Goal: Transaction & Acquisition: Purchase product/service

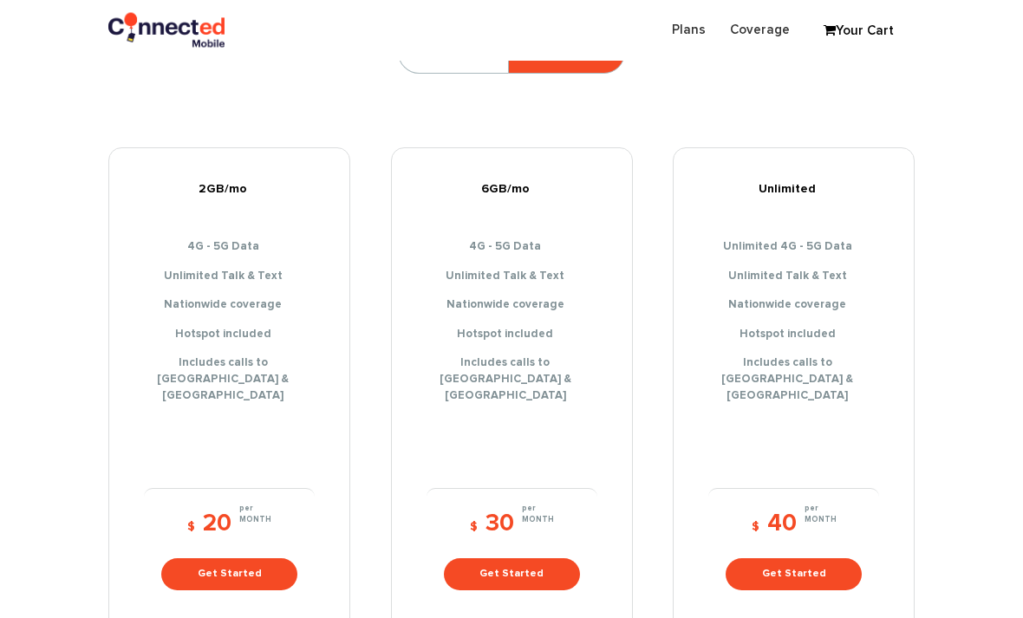
scroll to position [252, 0]
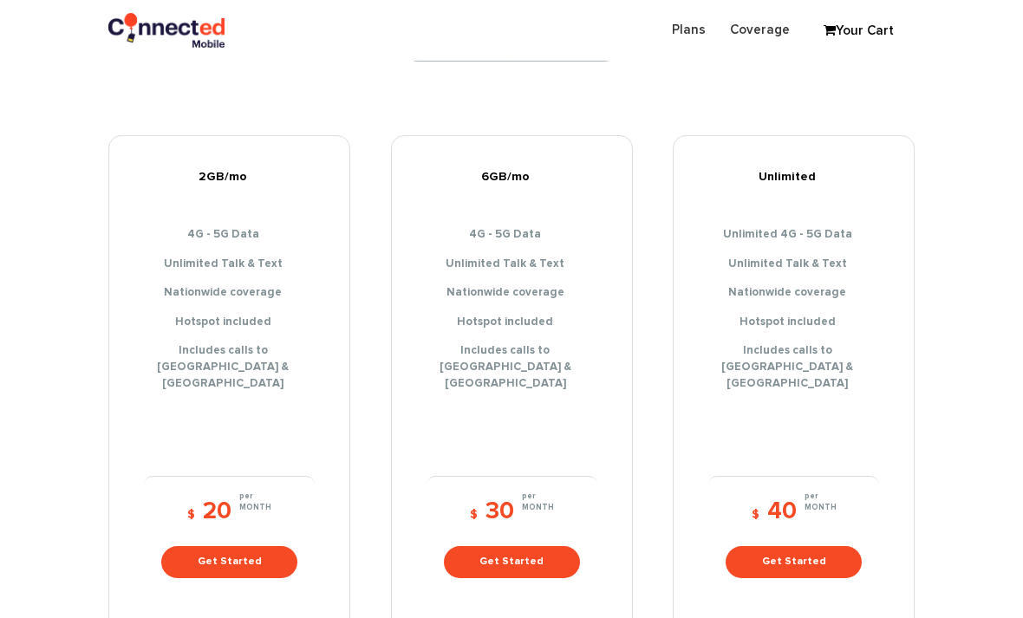
click at [784, 546] on link "Get Started" at bounding box center [794, 562] width 136 height 32
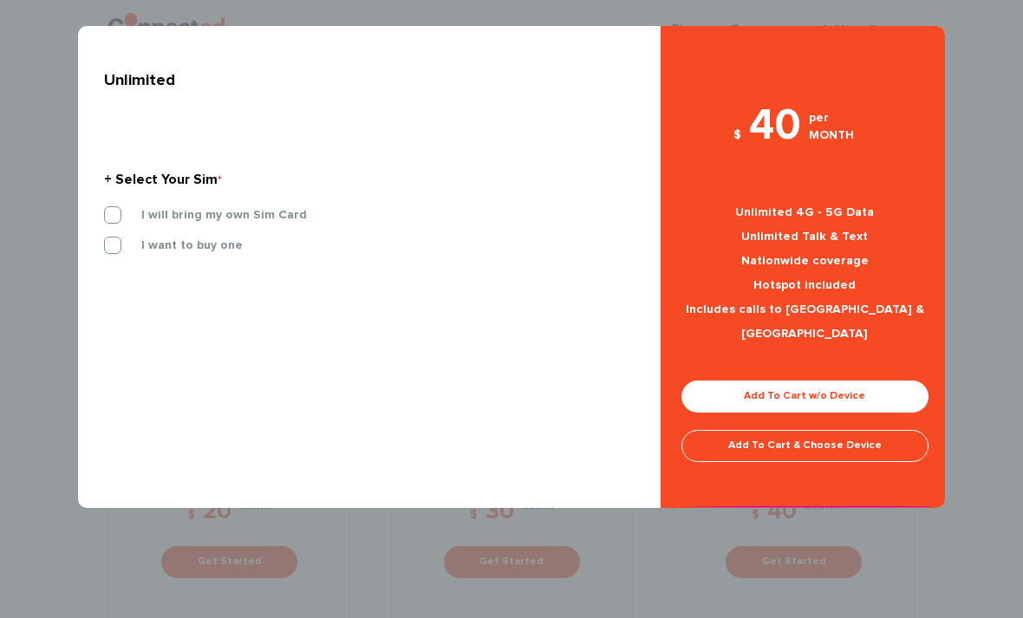
click at [853, 381] on link "Add To Cart w/o Device" at bounding box center [804, 397] width 247 height 32
click at [778, 381] on link "Add To Cart w/o Device" at bounding box center [804, 397] width 247 height 32
click at [759, 381] on link "Add To Cart w/o Device" at bounding box center [804, 397] width 247 height 32
click at [882, 385] on link "Add To Cart w/o Device" at bounding box center [804, 397] width 247 height 32
click at [901, 381] on link "Add To Cart w/o Device" at bounding box center [804, 397] width 247 height 32
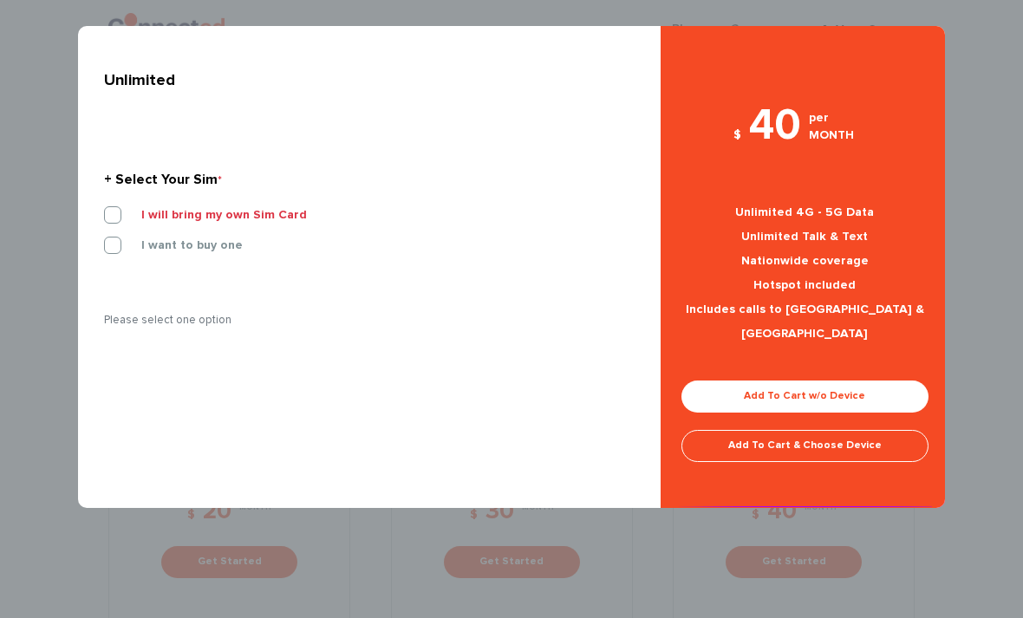
click at [889, 381] on link "Add To Cart w/o Device" at bounding box center [804, 397] width 247 height 32
click at [240, 222] on label "I will bring my own Sim Card" at bounding box center [211, 215] width 192 height 16
click at [104, 210] on input "I will bring my own Sim Card" at bounding box center [104, 210] width 0 height 0
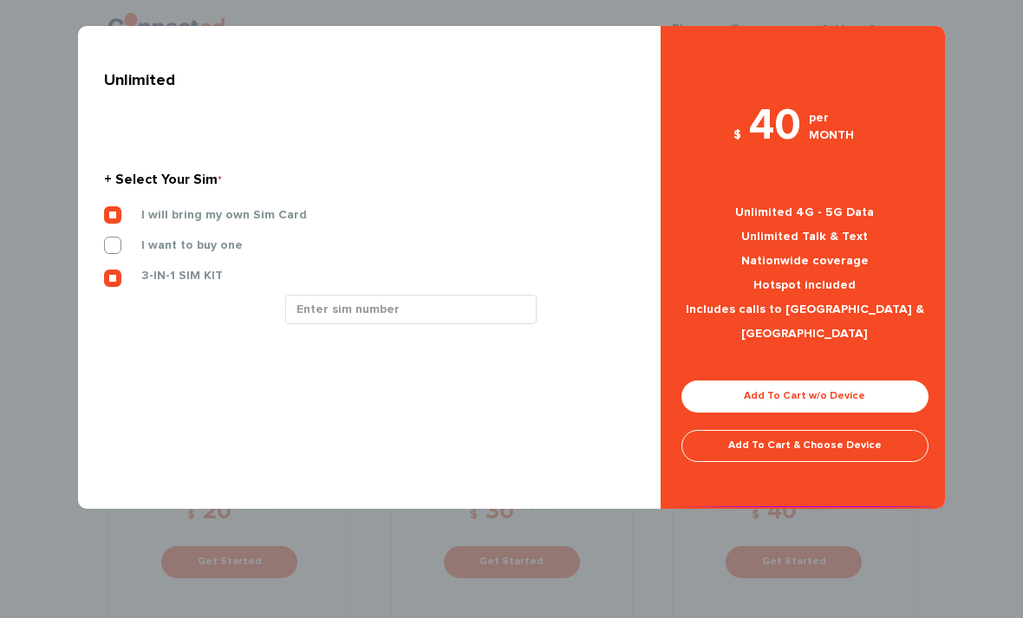
click at [200, 241] on label "I want to buy one" at bounding box center [178, 246] width 127 height 16
click at [104, 240] on input "I want to buy one" at bounding box center [104, 240] width 0 height 0
click at [738, 348] on div "$ 40 per MONTH Unlimited 4G - 5G Data Unlimited Talk & Text Nationwide coverage…" at bounding box center [805, 301] width 289 height 413
click at [815, 381] on link "Add To Cart w/o Device" at bounding box center [804, 397] width 247 height 32
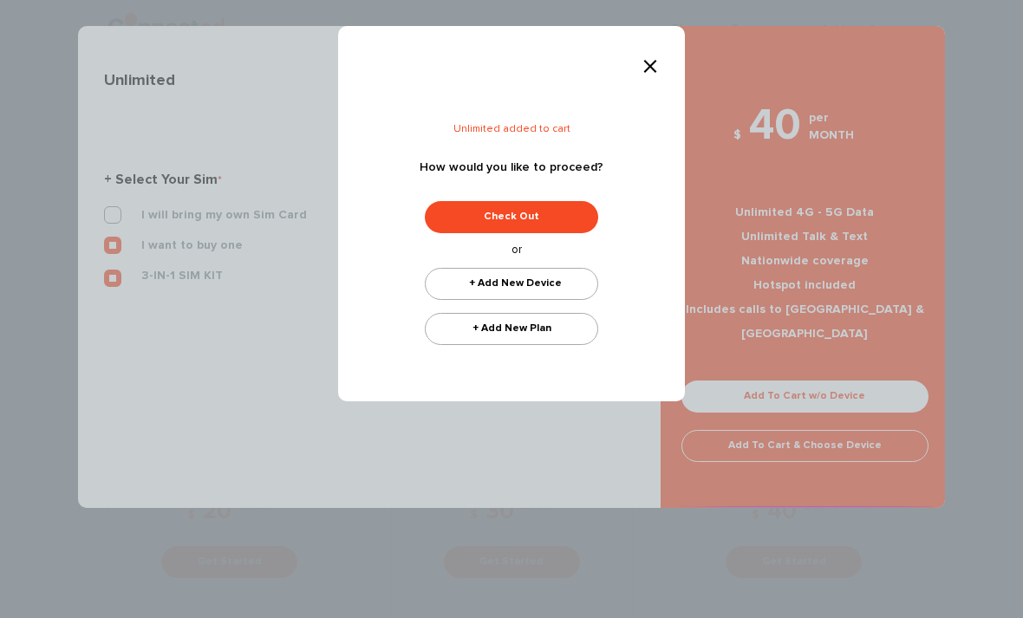
click at [575, 197] on form "Unlimited added to cart How would you like to proceed? Check Out + Add New Devi…" at bounding box center [511, 234] width 269 height 221
click at [576, 224] on link "Check Out" at bounding box center [511, 217] width 173 height 32
click at [571, 214] on link "Check Out" at bounding box center [511, 217] width 173 height 32
click at [581, 212] on link "Check Out" at bounding box center [511, 217] width 173 height 32
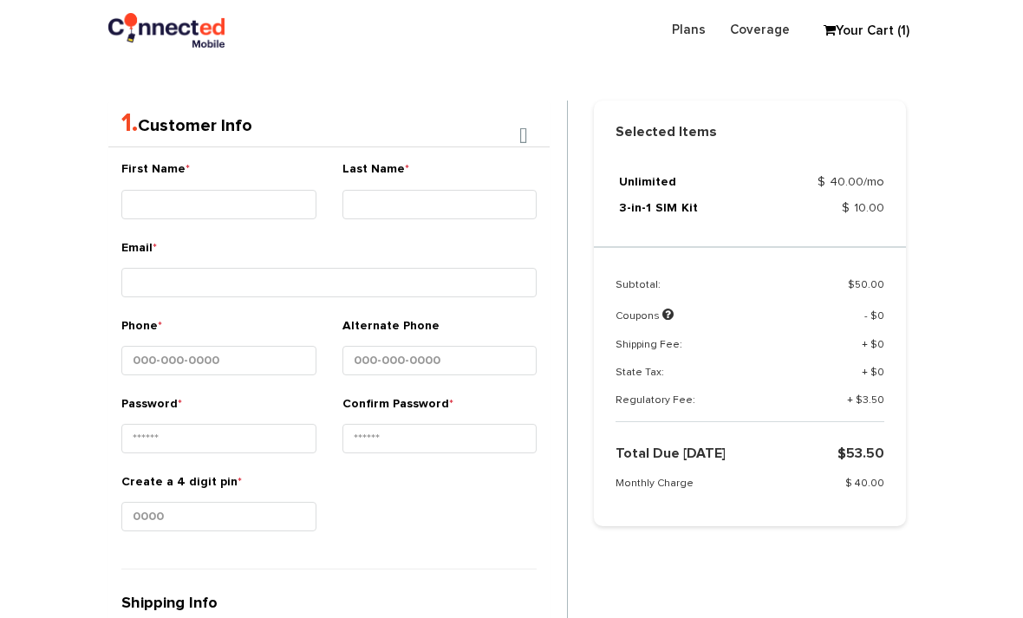
scroll to position [366, 0]
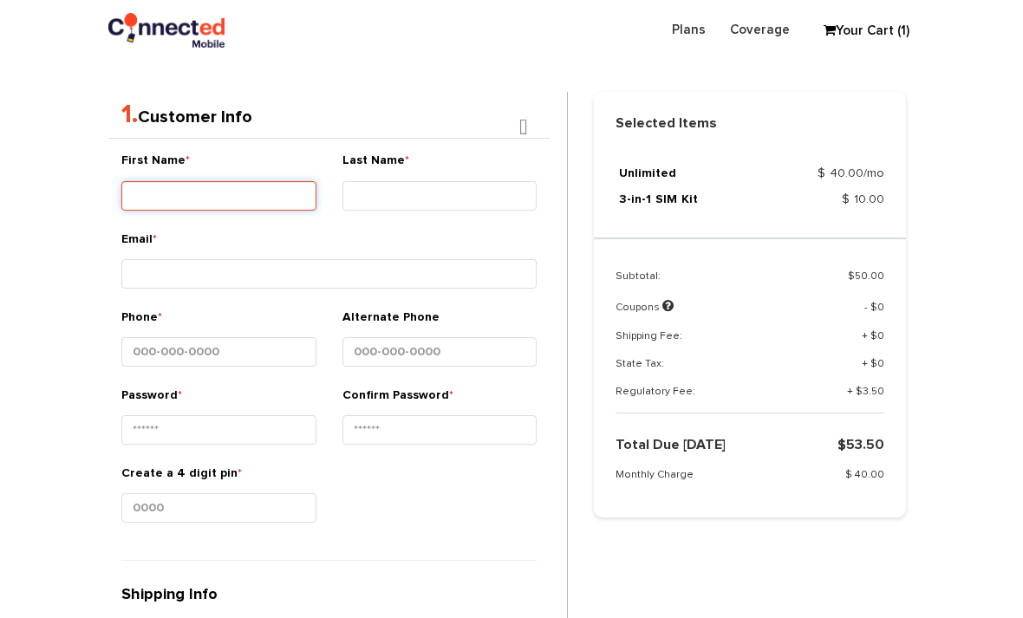
click at [188, 181] on input "First Name *" at bounding box center [218, 195] width 195 height 29
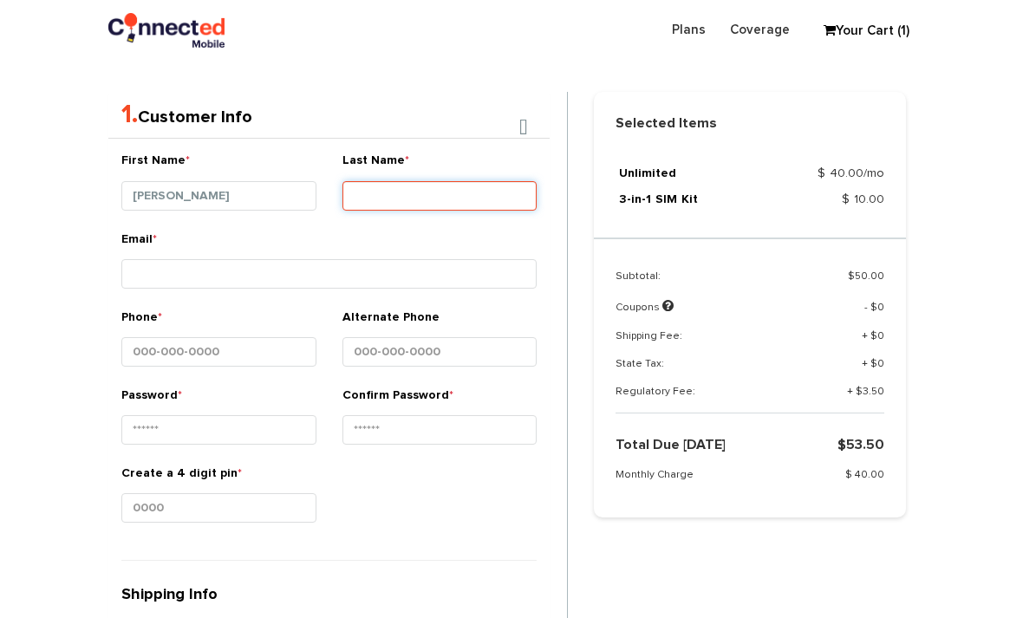
click at [518, 202] on input "Last Name *" at bounding box center [439, 195] width 195 height 29
type input "[PERSON_NAME]"
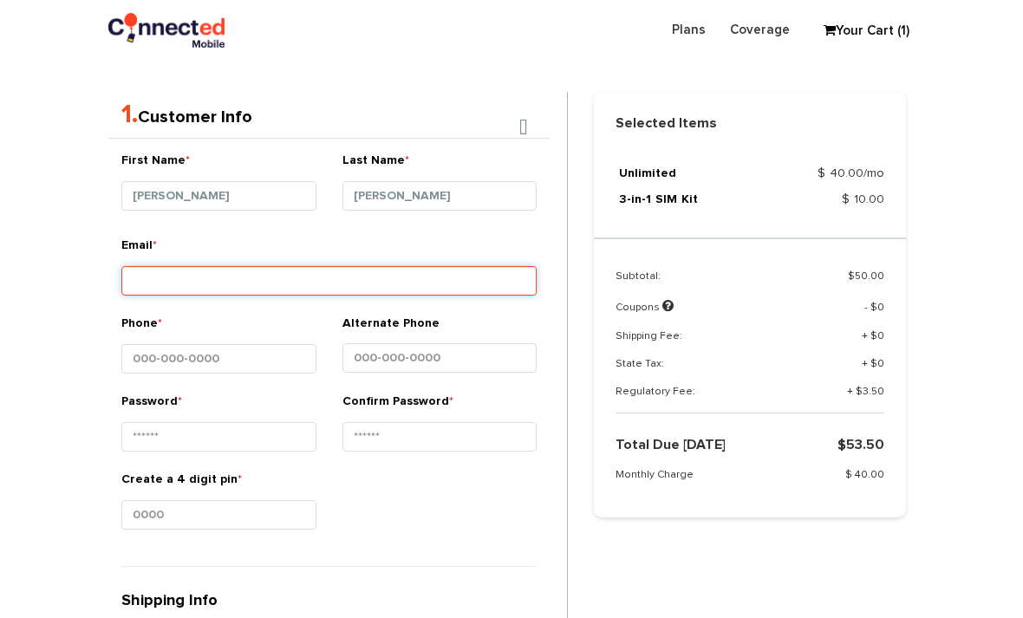
click at [166, 275] on input "Email *" at bounding box center [328, 280] width 415 height 29
type input "[PERSON_NAME]"
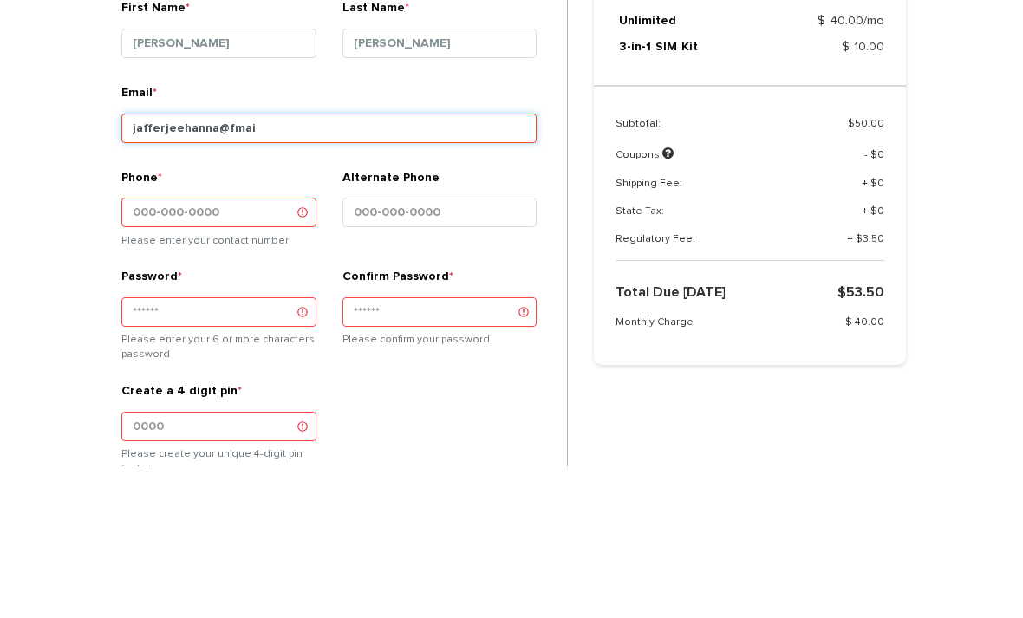
type input "jafferjeehanna@gmail.com"
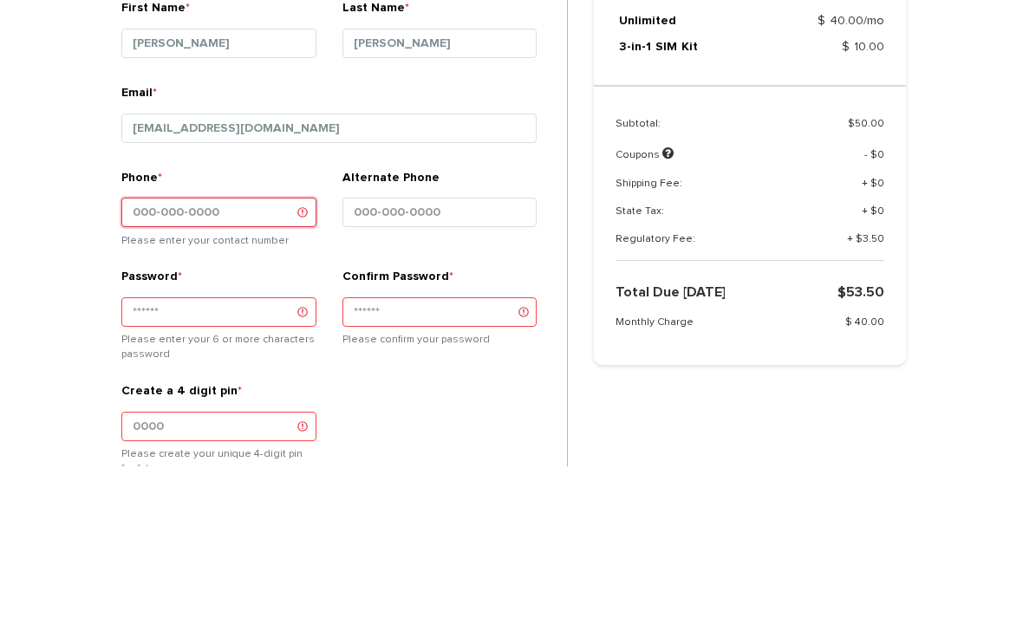
click at [176, 350] on input "Phone *" at bounding box center [218, 364] width 195 height 29
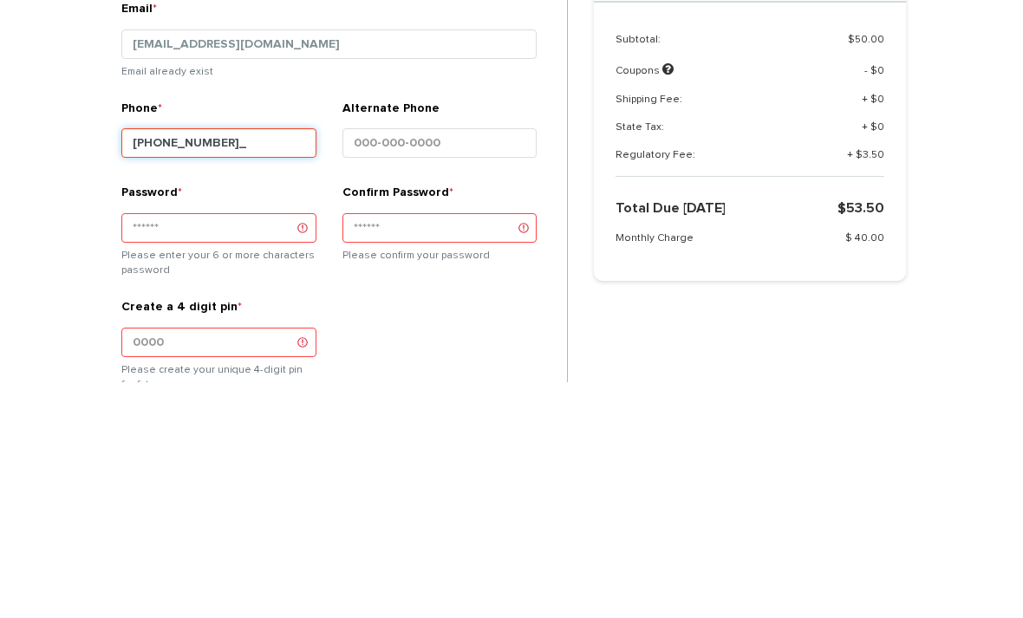
type input "215-847-3834"
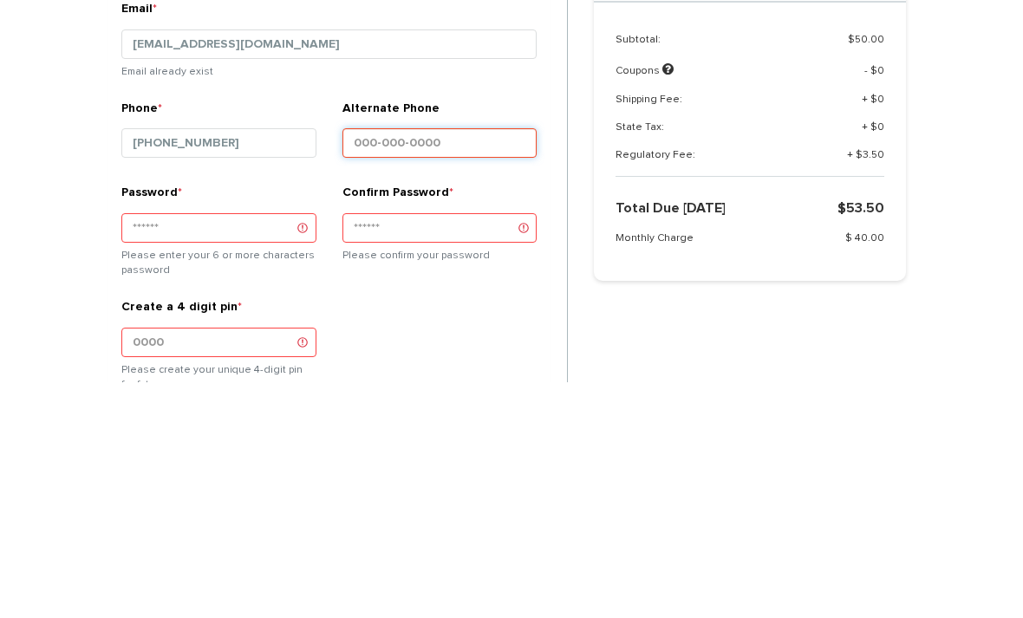
click at [362, 365] on input "Alternate Phone" at bounding box center [439, 379] width 195 height 29
type input "215-847-3834"
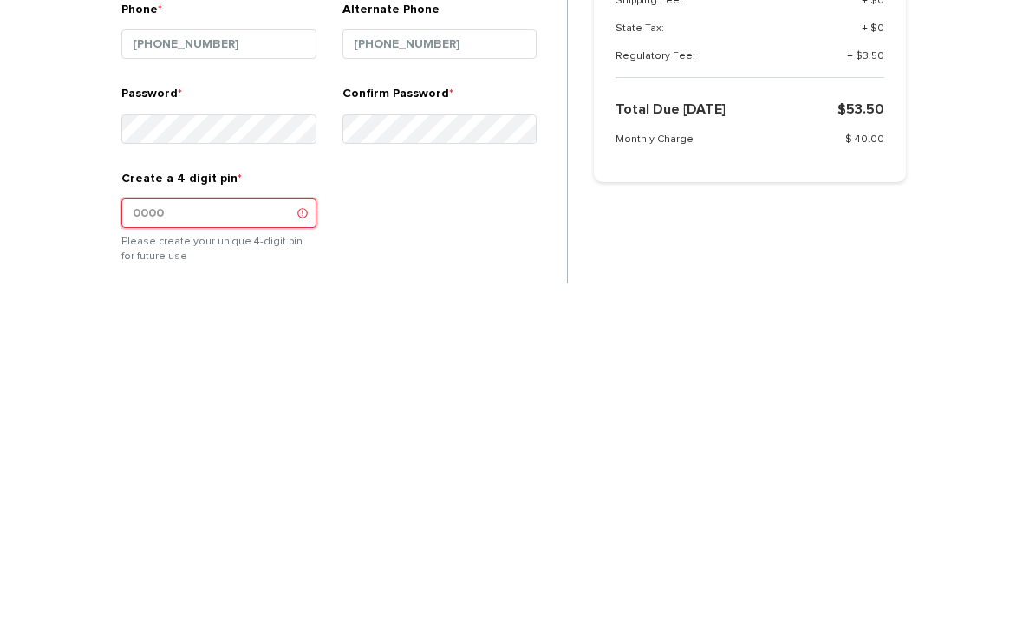
click at [270, 534] on input "Create a 4 digit pin *" at bounding box center [218, 548] width 195 height 29
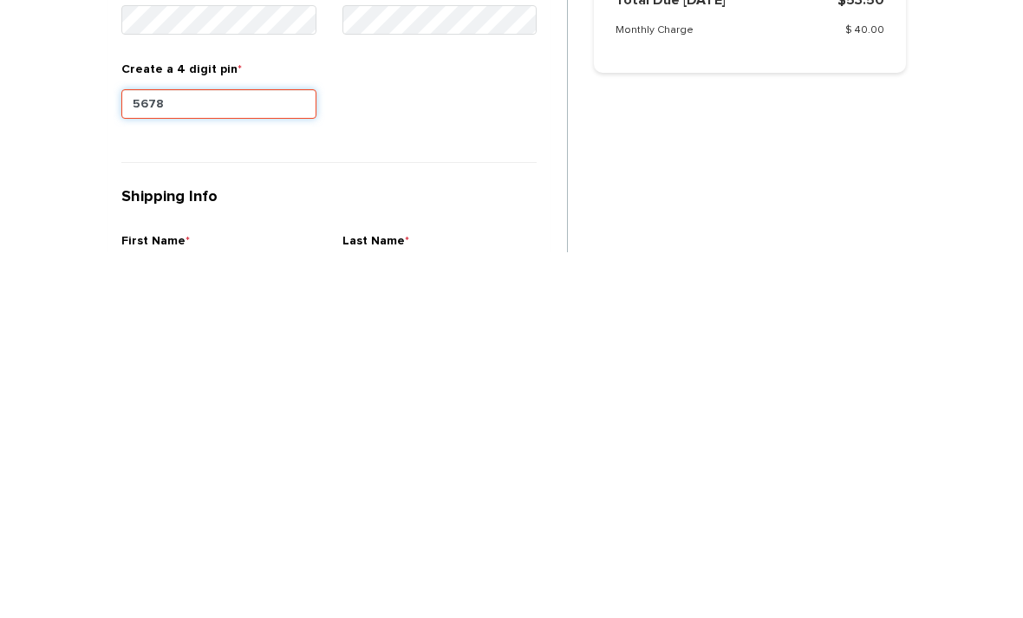
scroll to position [446, 0]
type input "5678"
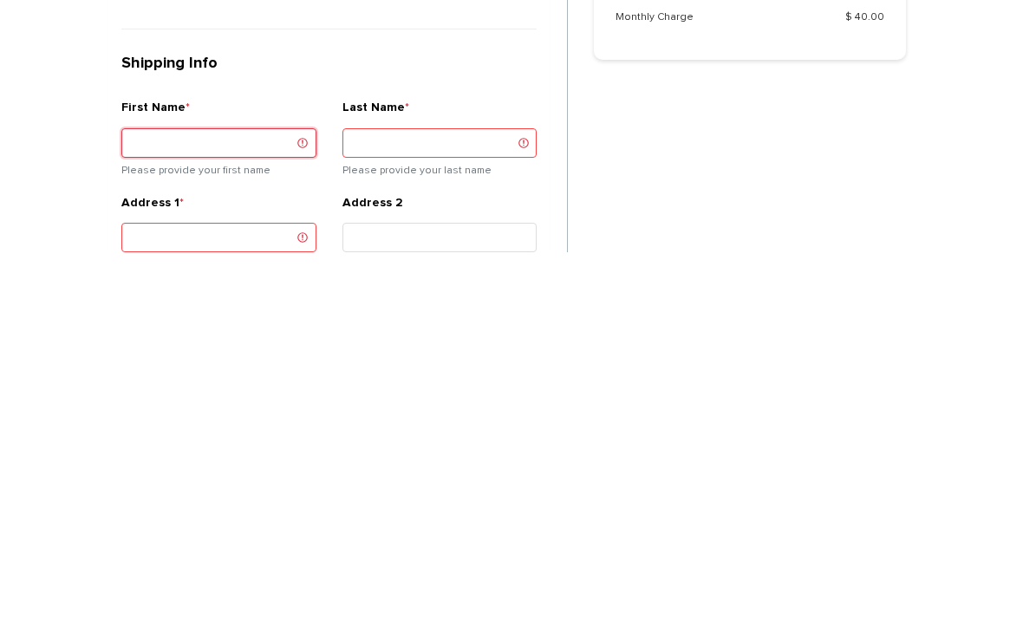
scroll to position [580, 0]
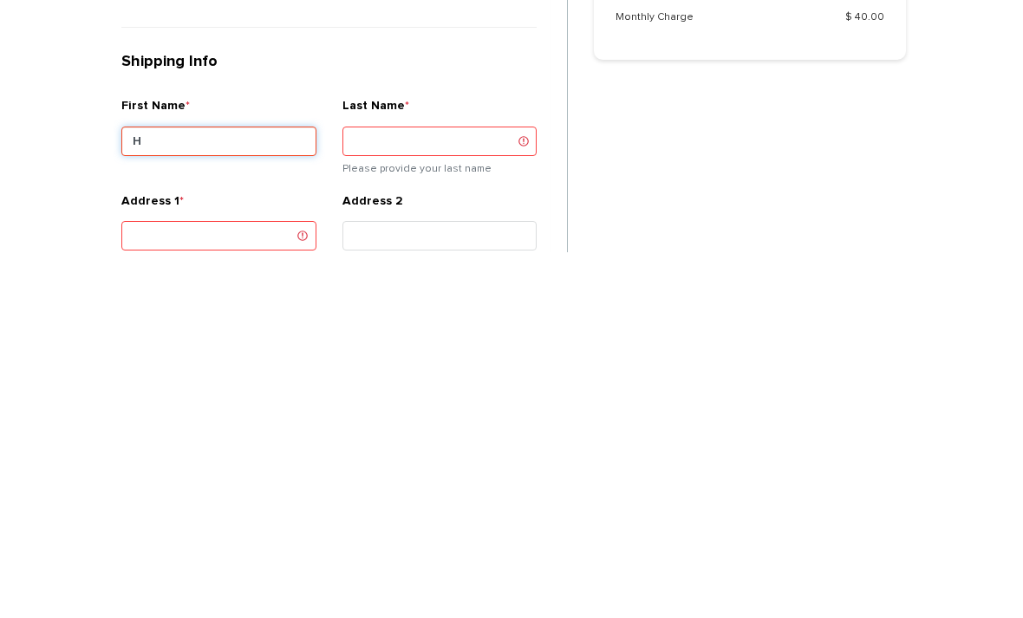
type input "Ha"
type input "[PERSON_NAME]"
click at [489, 492] on input "Last Name *" at bounding box center [439, 506] width 195 height 29
type input "[PERSON_NAME]"
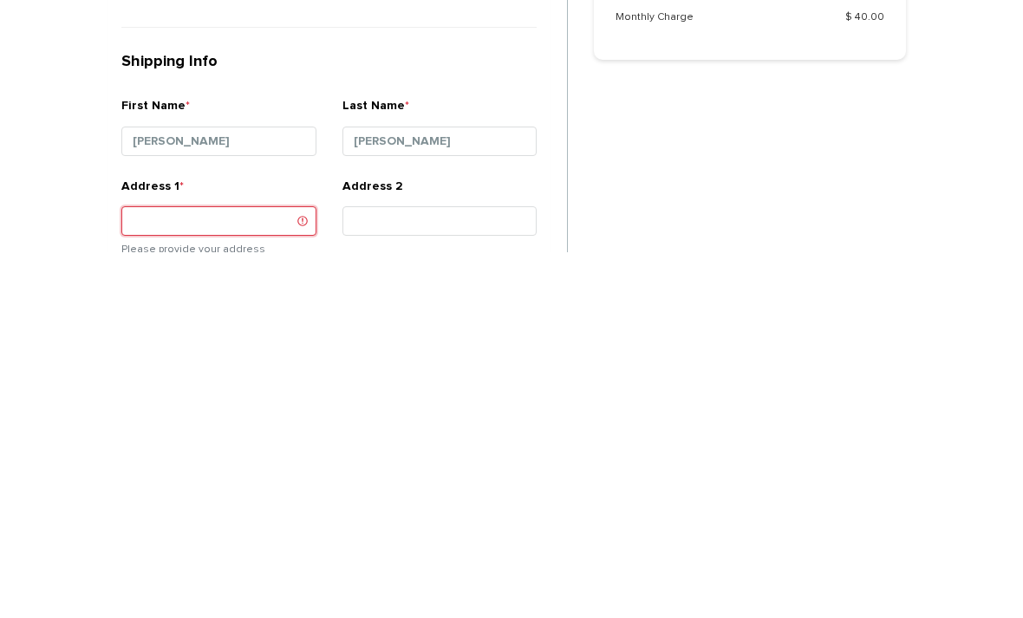
type input "2"
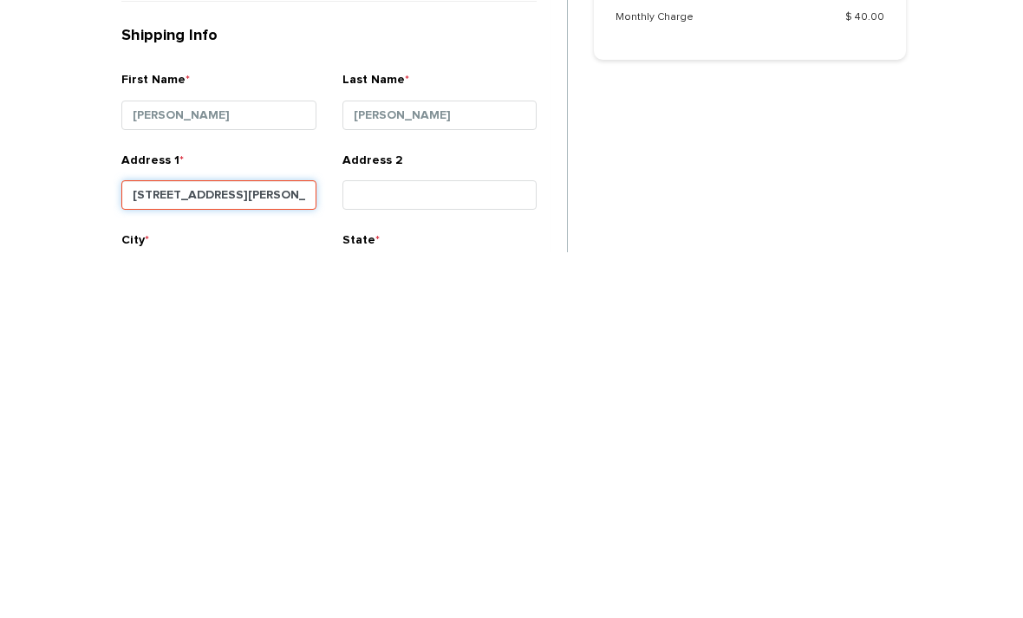
type input "[STREET_ADDRESS][PERSON_NAME]"
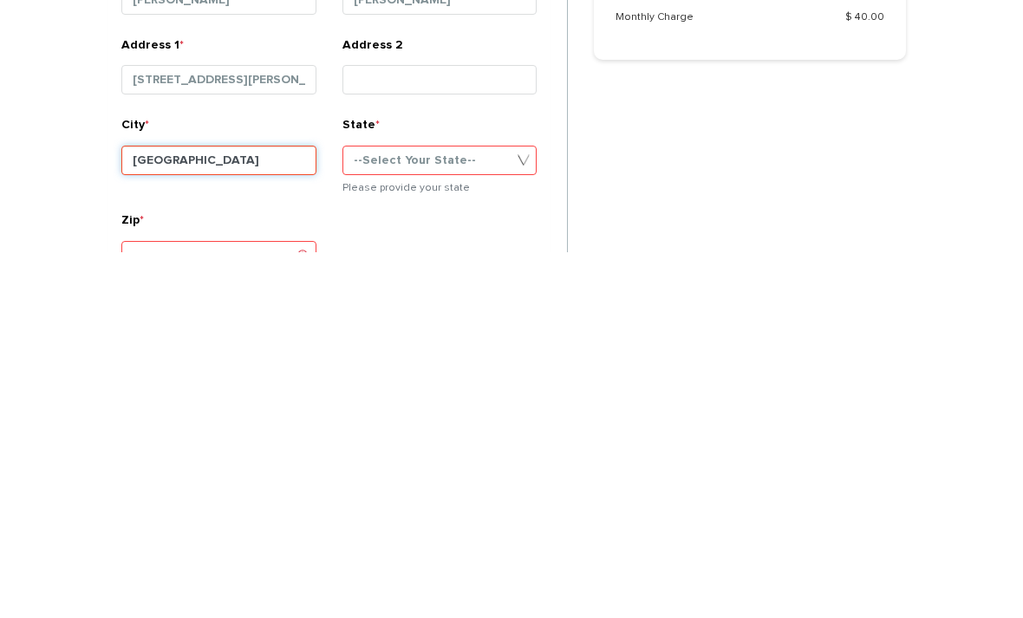
type input "[GEOGRAPHIC_DATA]"
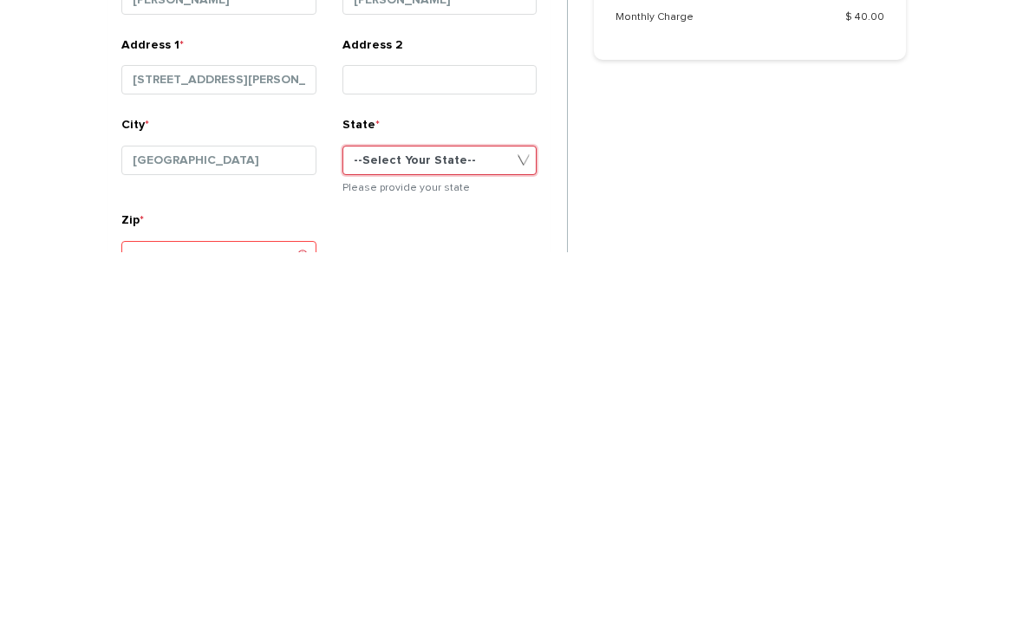
click at [365, 511] on select "--Select Your State-- District of Columbia Alabama Alaska Arizona Arkansas Cali…" at bounding box center [439, 525] width 195 height 29
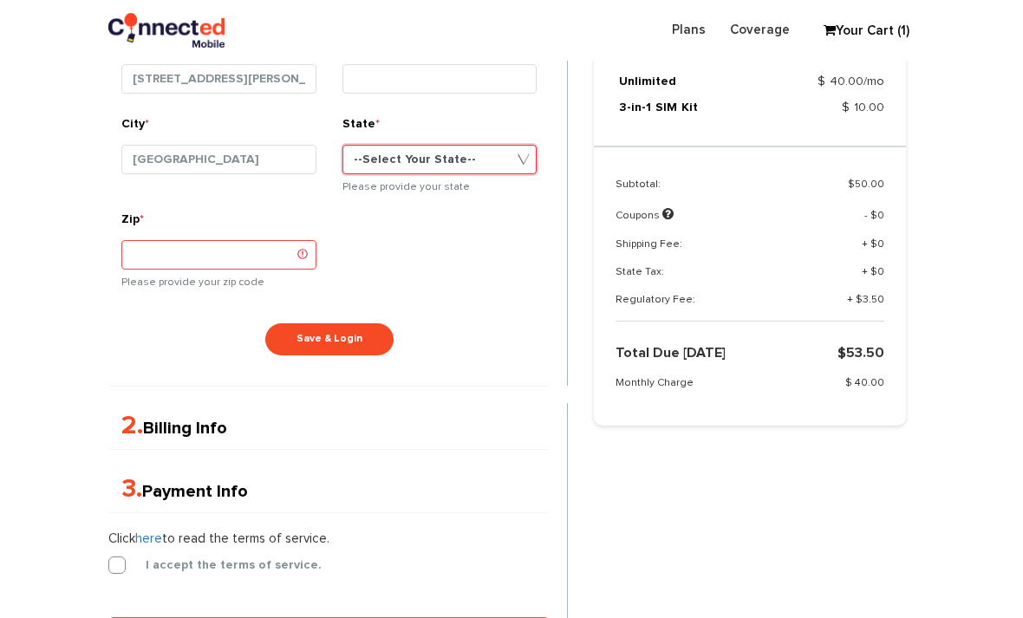
select select "MA"
click at [229, 246] on input "Zip *" at bounding box center [218, 254] width 195 height 29
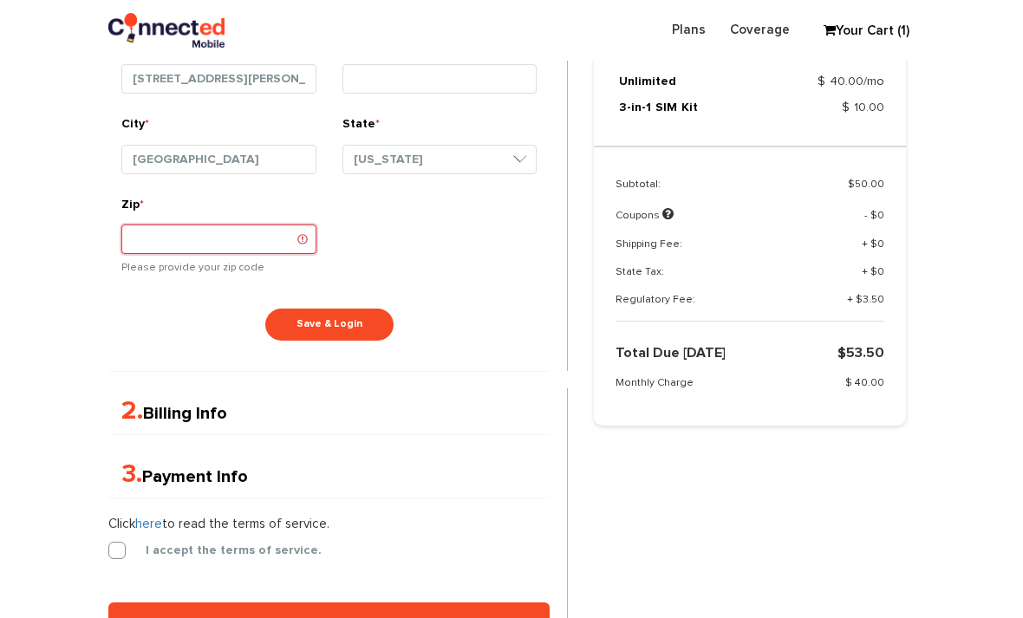
scroll to position [1087, 0]
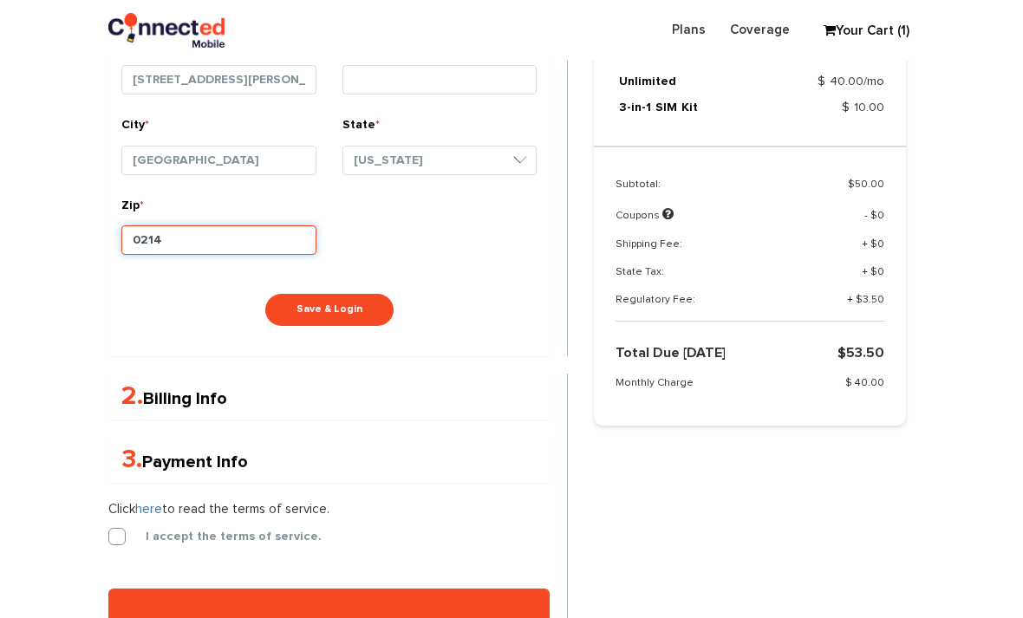
type input "02141"
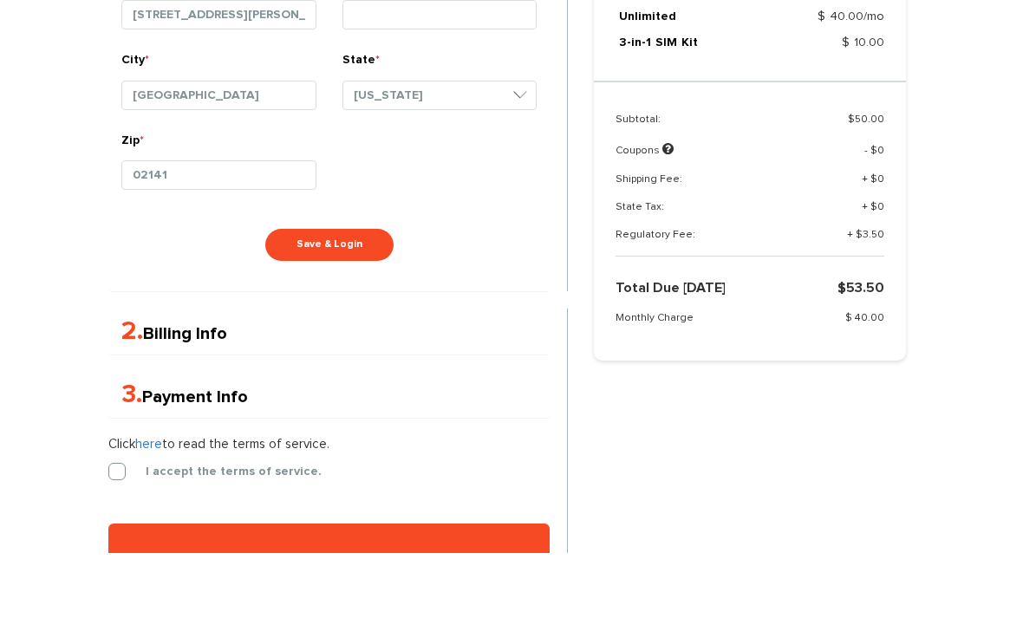
click at [348, 294] on button "Save & Login" at bounding box center [329, 310] width 128 height 32
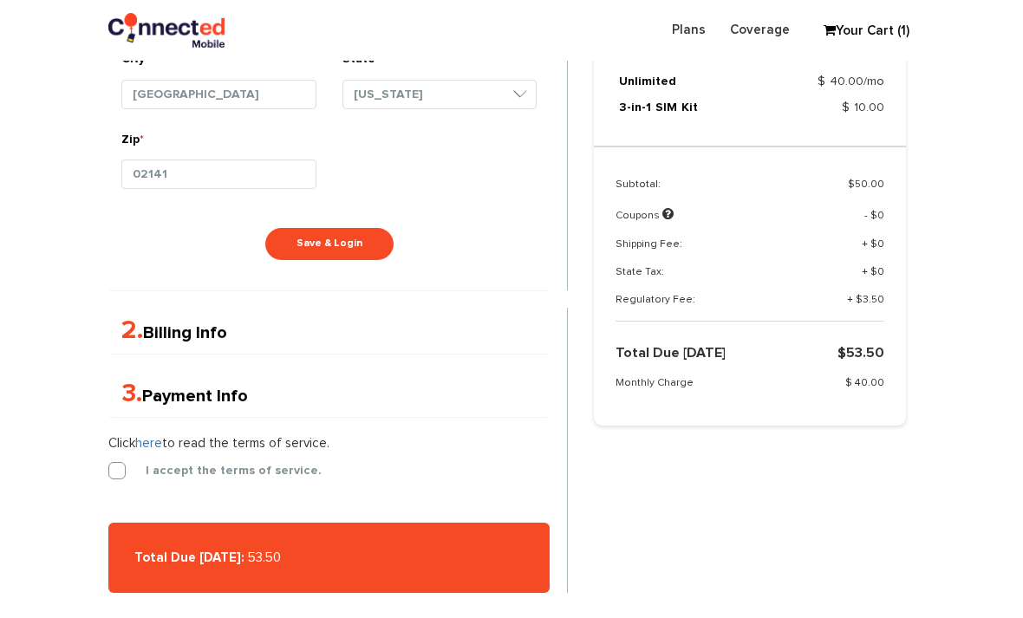
click at [361, 237] on button "Save & Login" at bounding box center [329, 244] width 128 height 32
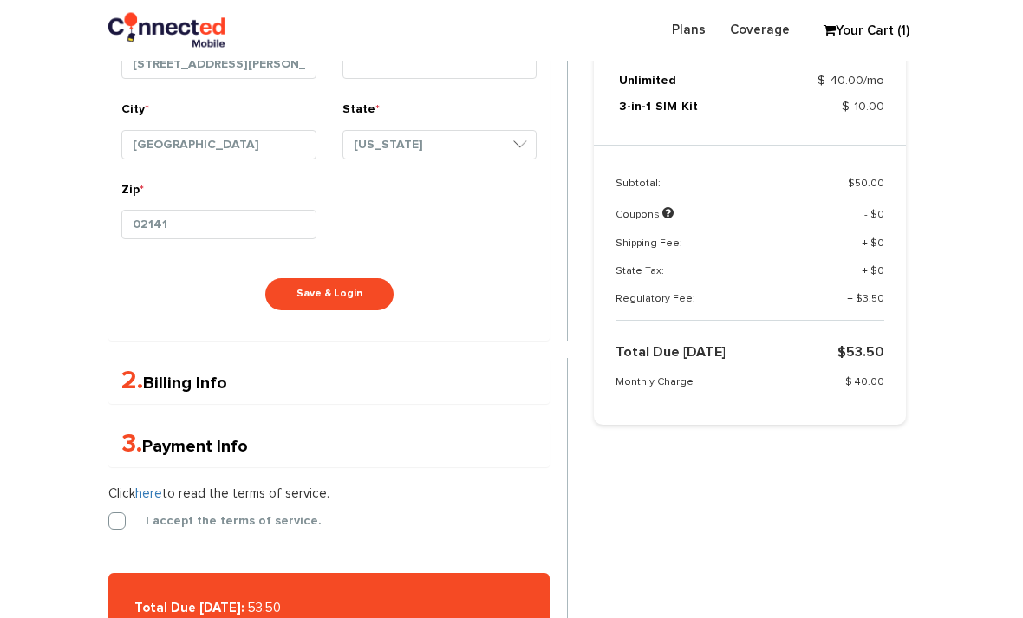
click at [192, 516] on label "I accept the terms of service." at bounding box center [221, 522] width 202 height 16
click at [108, 517] on input "I accept the terms of service." at bounding box center [108, 517] width 0 height 0
click at [360, 288] on button "Save & Login" at bounding box center [329, 294] width 128 height 32
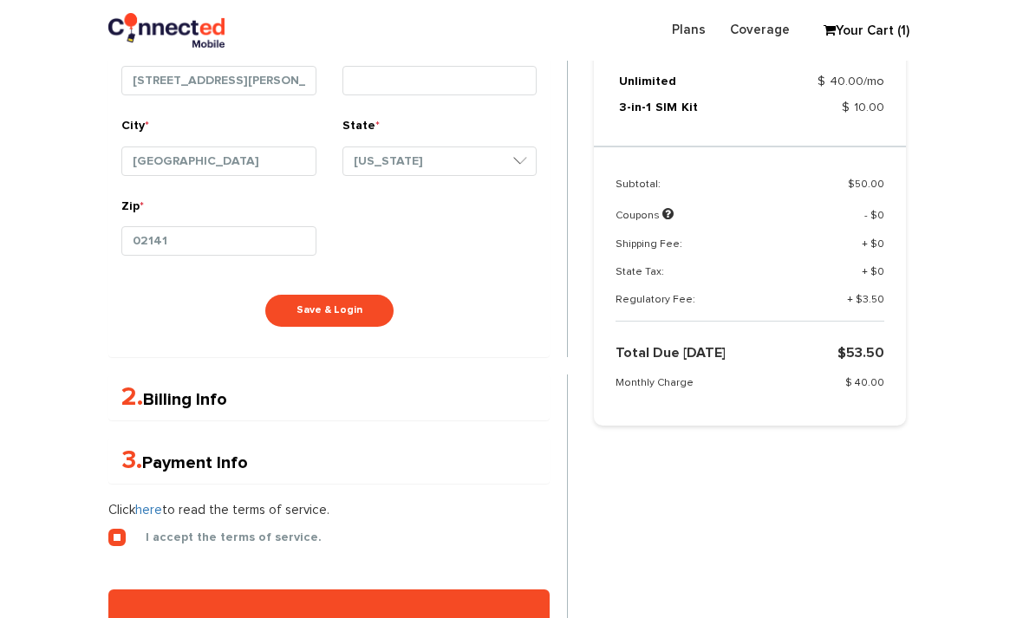
click at [295, 403] on h4 "2. Billing Info" at bounding box center [328, 397] width 415 height 29
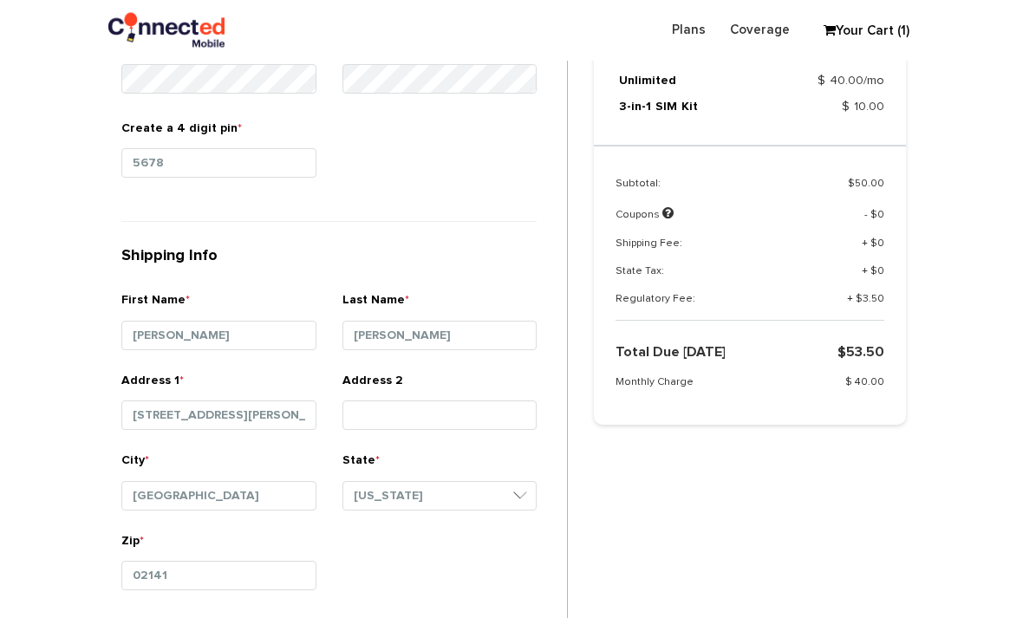
scroll to position [753, 0]
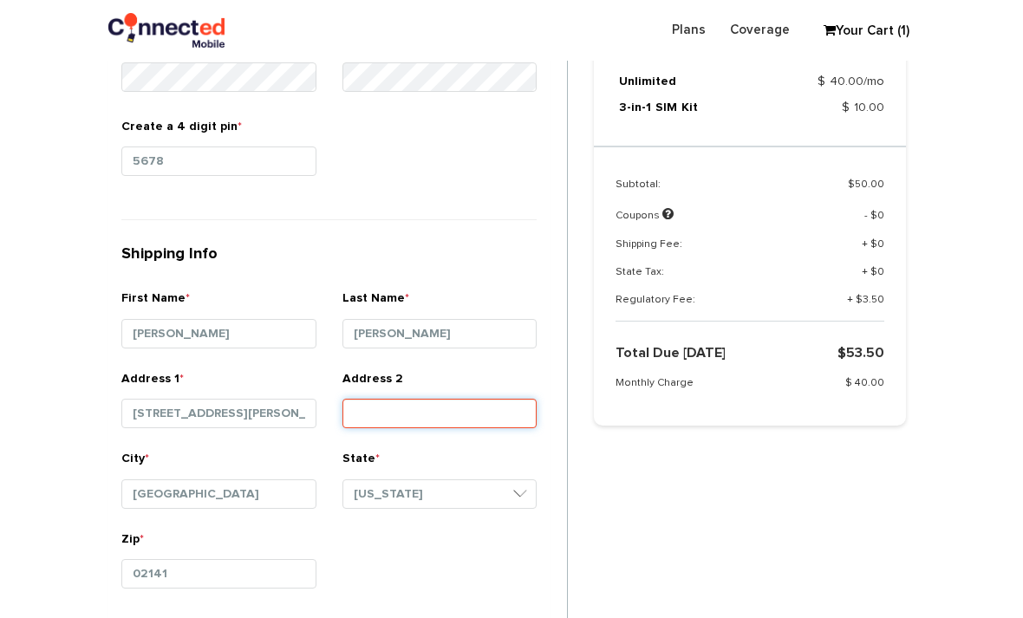
click at [432, 412] on input "Address 2" at bounding box center [439, 413] width 195 height 29
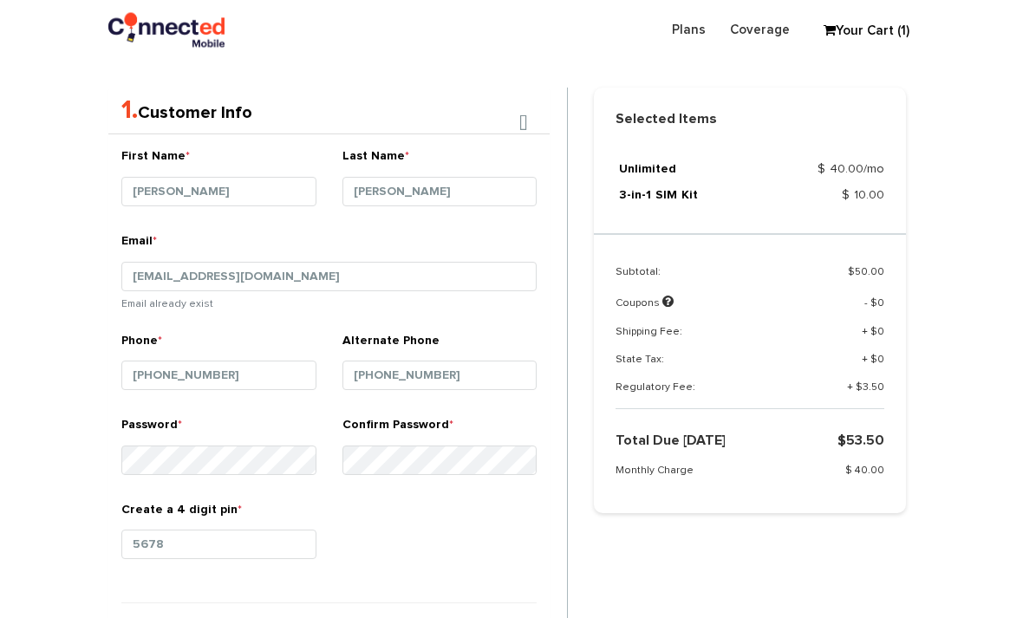
scroll to position [340, 0]
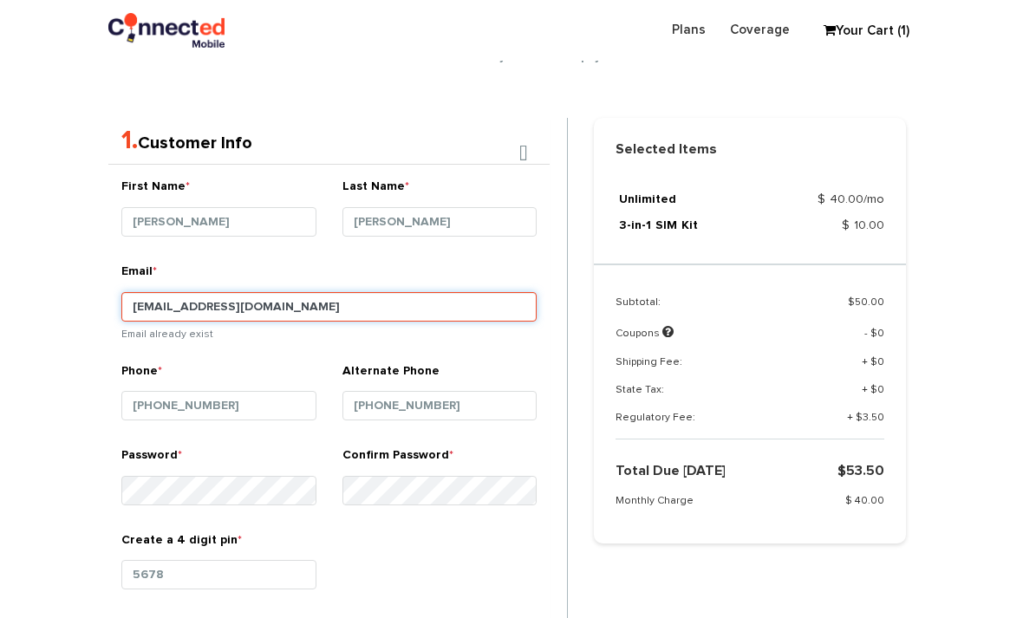
click at [458, 303] on input "jafferjeehanna@gmail.com" at bounding box center [328, 306] width 415 height 29
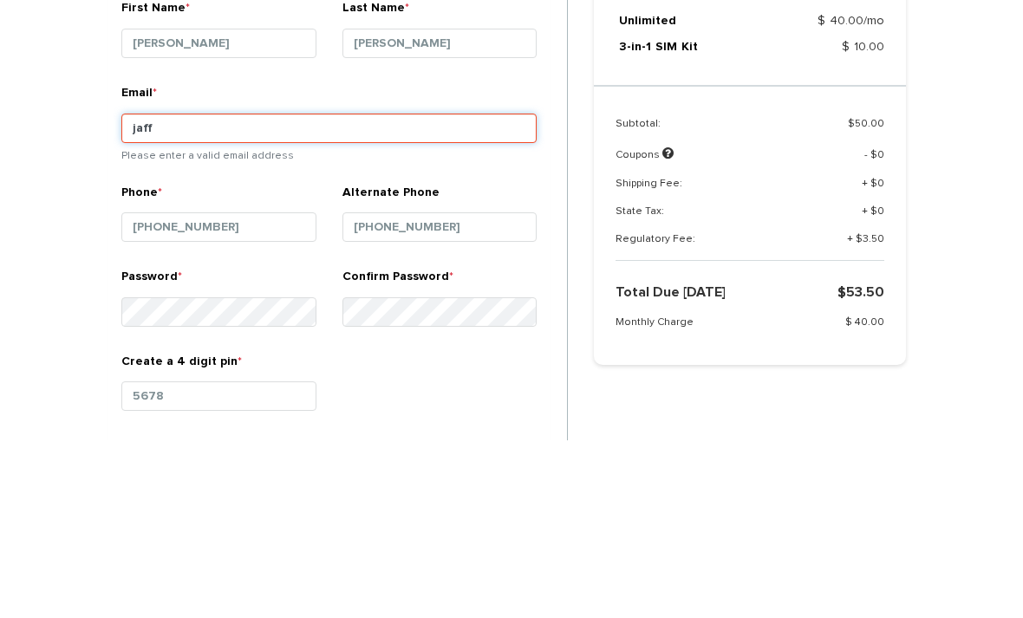
type input "jaf"
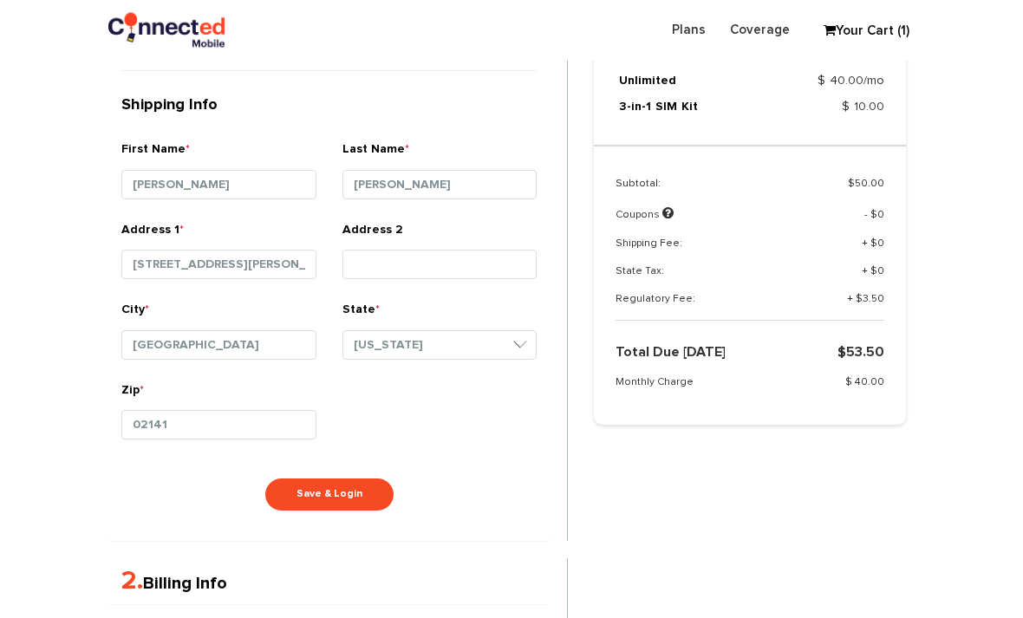
scroll to position [888, 0]
type input "hannajafferjee@icloud.com"
click at [313, 501] on button "Save & Login" at bounding box center [329, 495] width 128 height 32
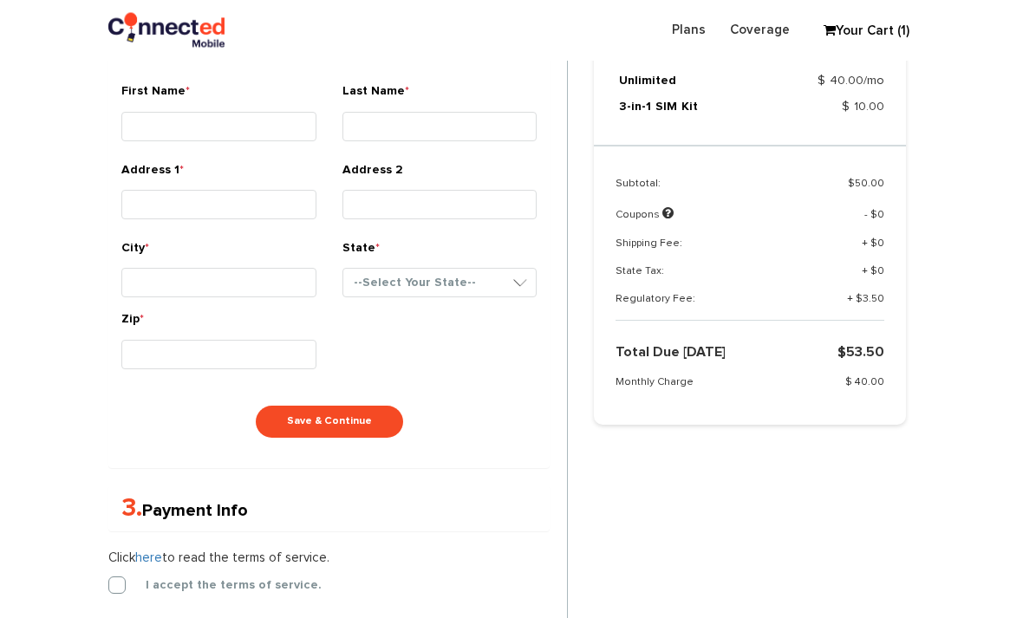
scroll to position [585, 0]
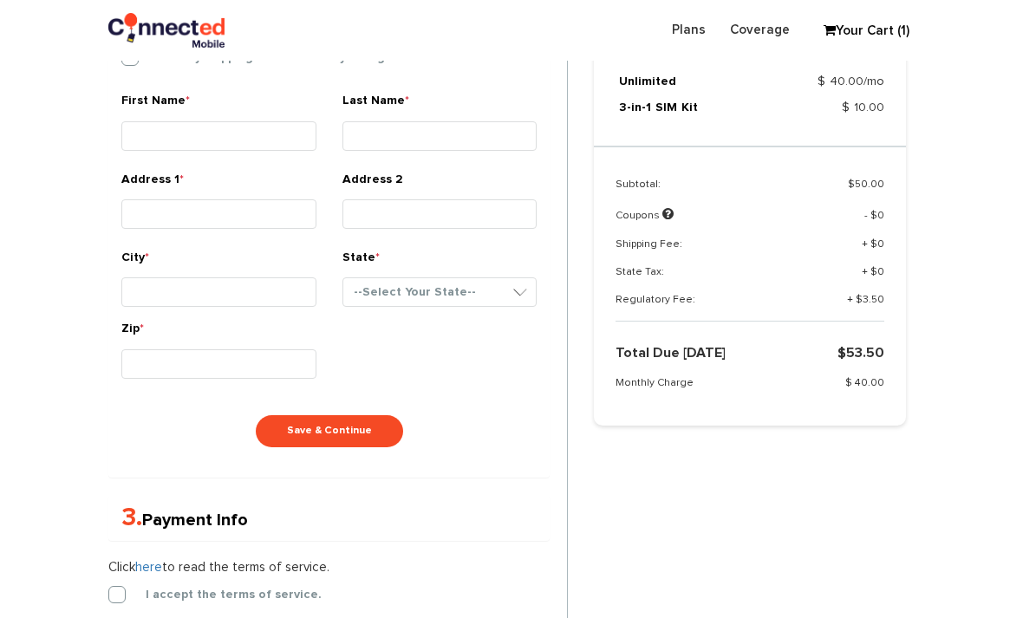
click at [12, 225] on section "Choose Package Checkout Confirmation You are almost done! Please select/add you…" at bounding box center [511, 161] width 1023 height 1285
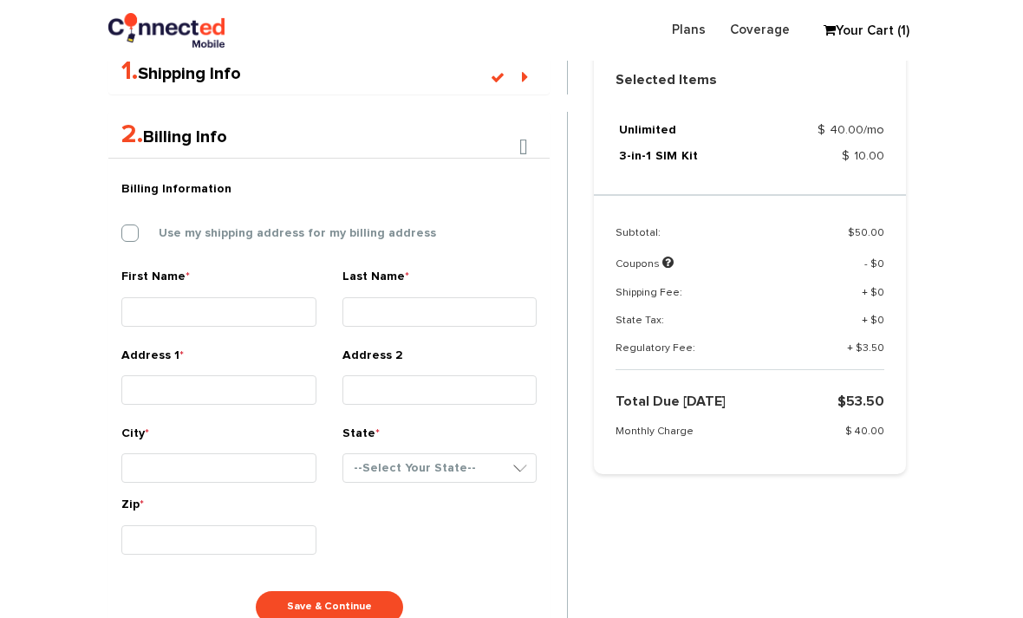
scroll to position [408, 0]
click at [138, 239] on label "Use my shipping address for my billing address" at bounding box center [284, 234] width 303 height 16
click at [121, 229] on input "Use my shipping address for my billing address" at bounding box center [121, 229] width 0 height 0
type input "[PERSON_NAME]"
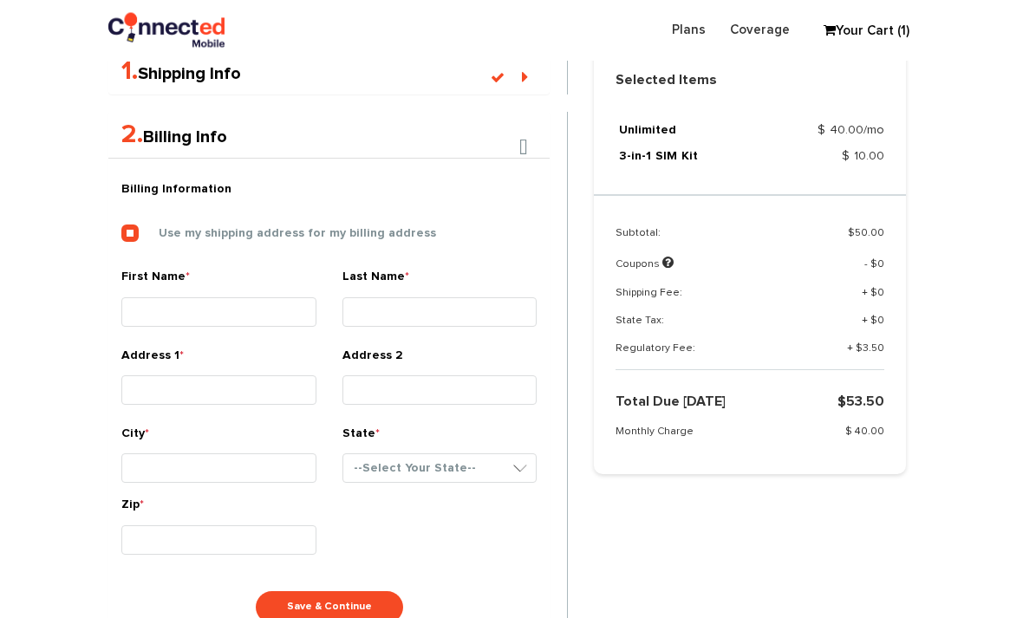
type input "[STREET_ADDRESS][PERSON_NAME]"
type input "[GEOGRAPHIC_DATA]"
select select "MA"
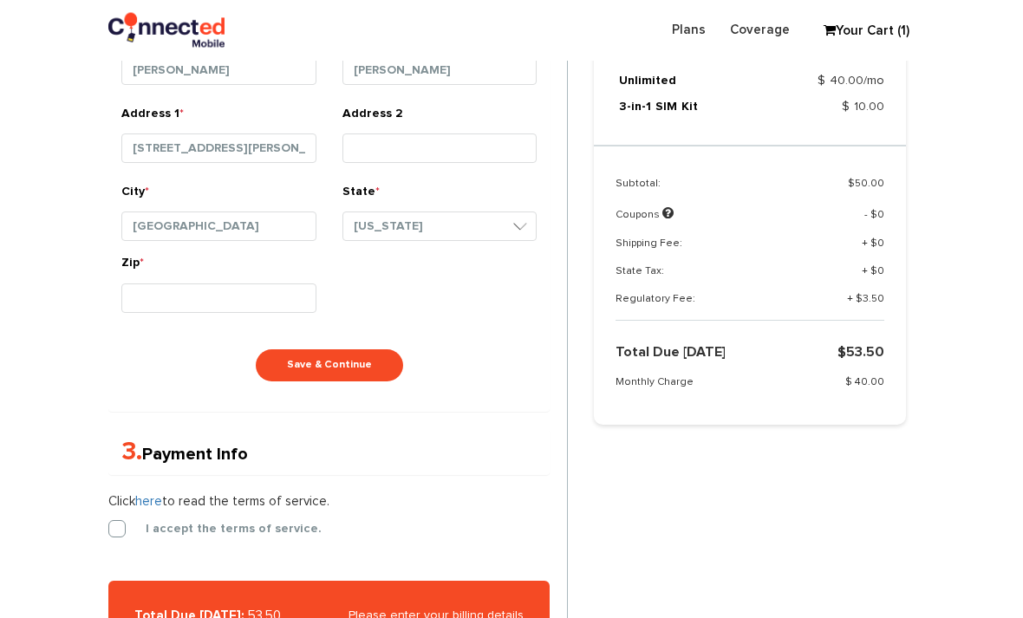
scroll to position [683, 0]
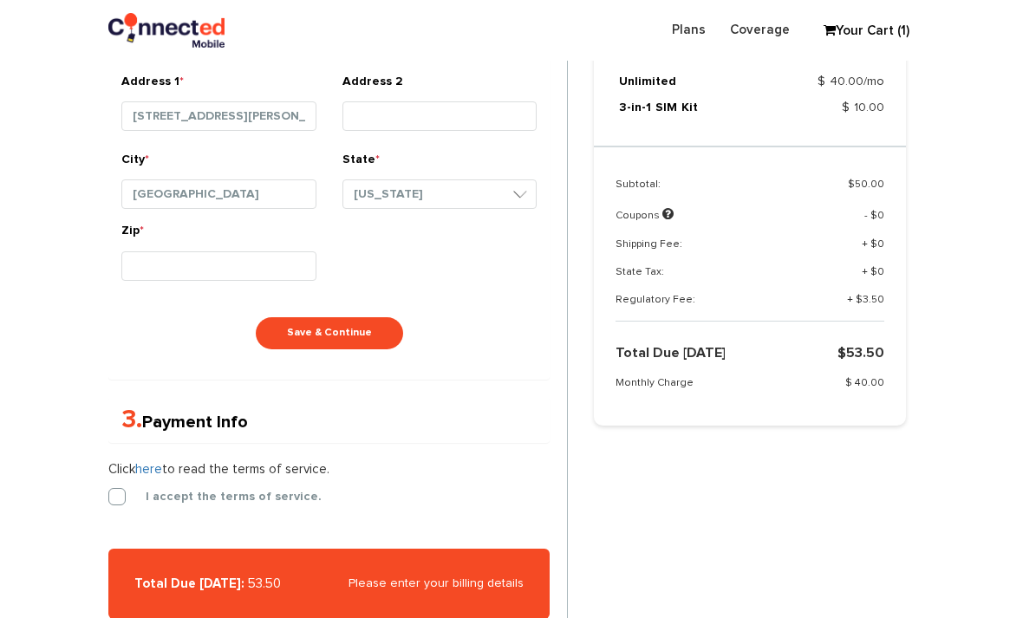
click at [293, 321] on button "Save & Continue" at bounding box center [329, 333] width 147 height 32
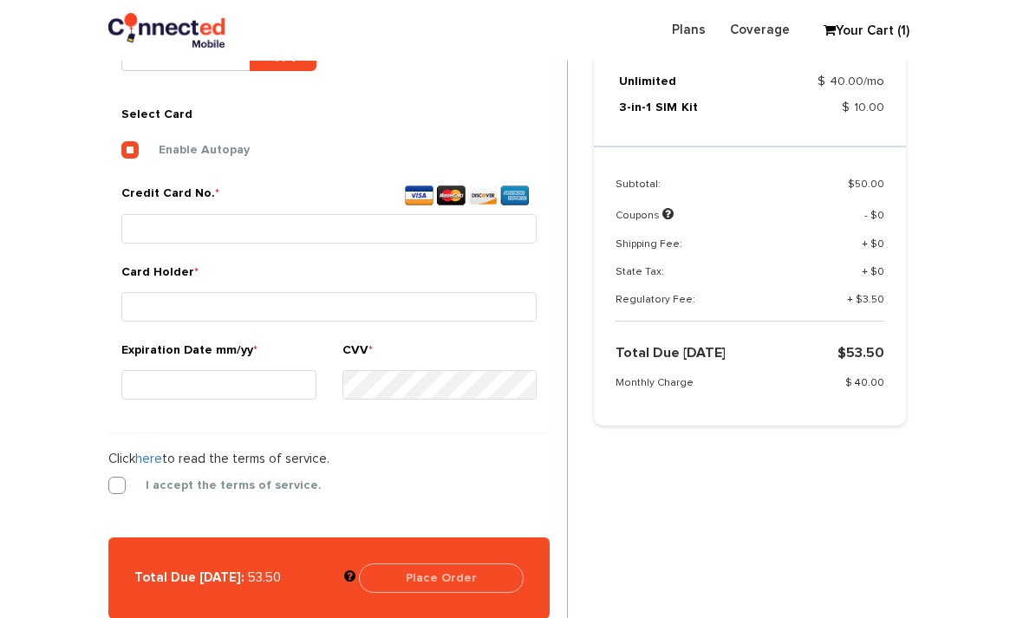
scroll to position [646, 0]
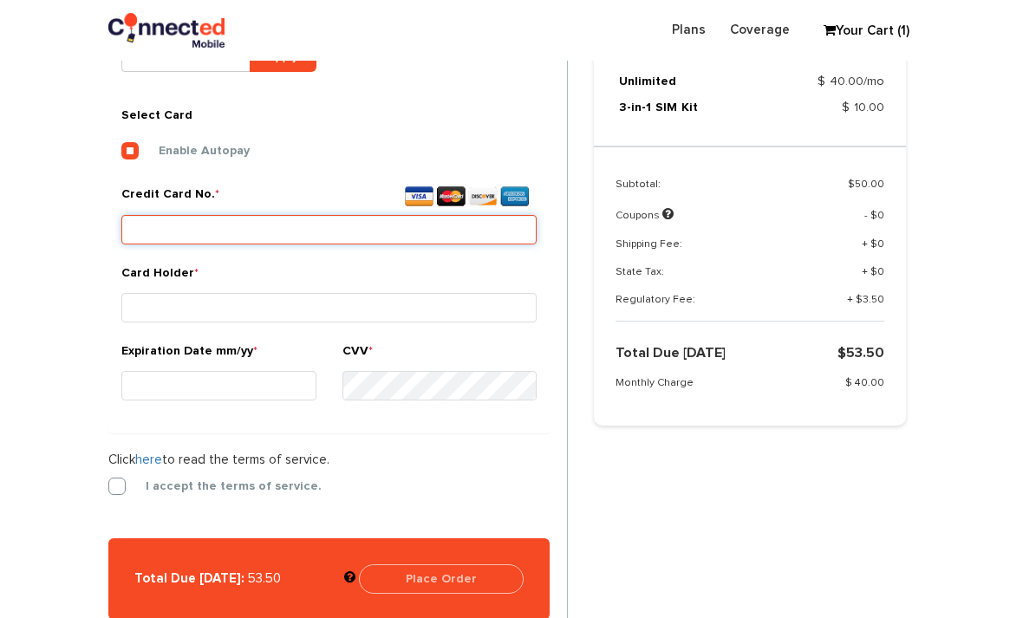
click at [152, 222] on input "Credit Card No. *" at bounding box center [328, 229] width 415 height 29
type input "3"
type input "[CREDIT_CARD_NUMBER]"
click at [456, 284] on div "Card Holder *" at bounding box center [328, 296] width 415 height 65
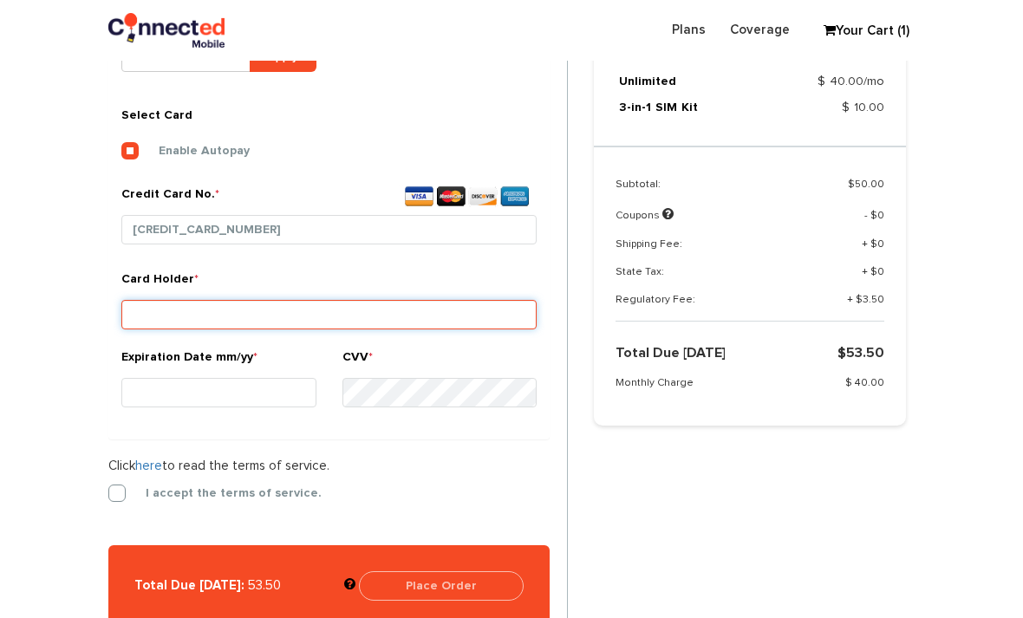
click at [499, 300] on input "Card Holder *" at bounding box center [328, 314] width 415 height 29
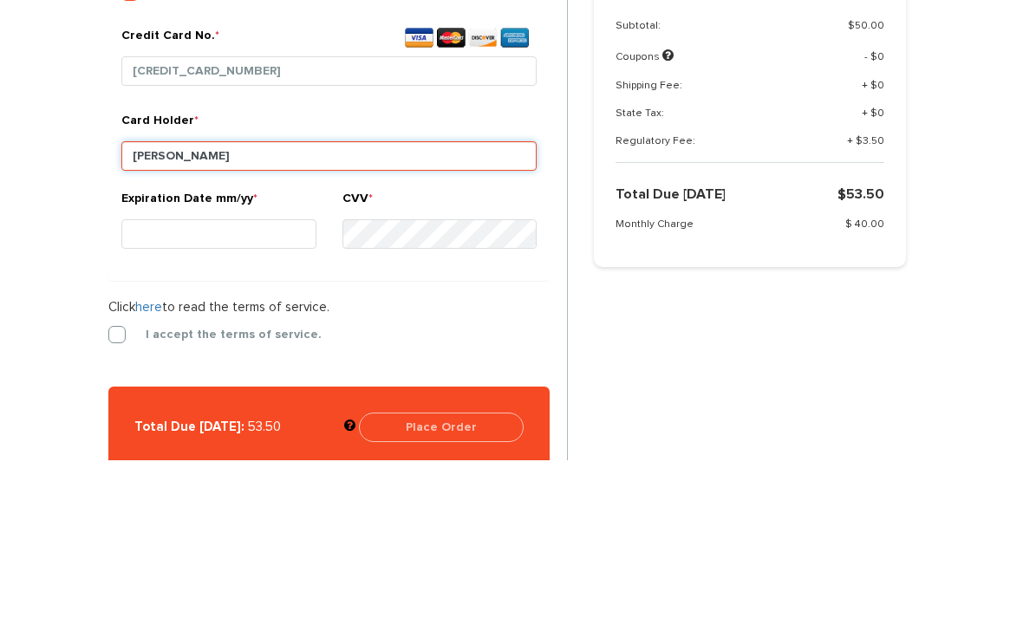
type input "[PERSON_NAME]"
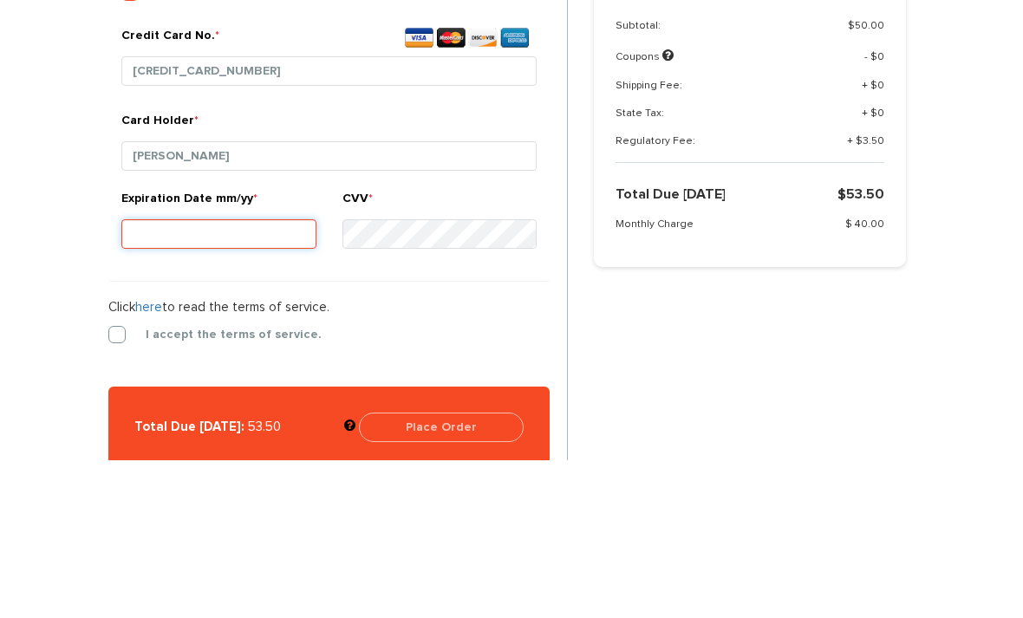
click at [274, 378] on input "Expiration Date mm/yy *" at bounding box center [218, 392] width 195 height 29
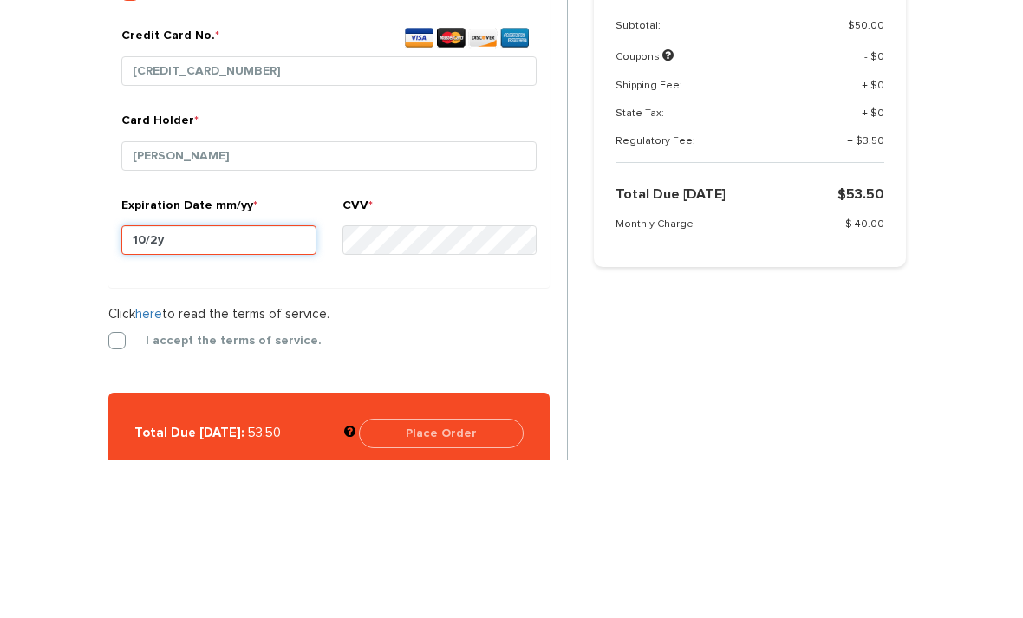
type input "10/29"
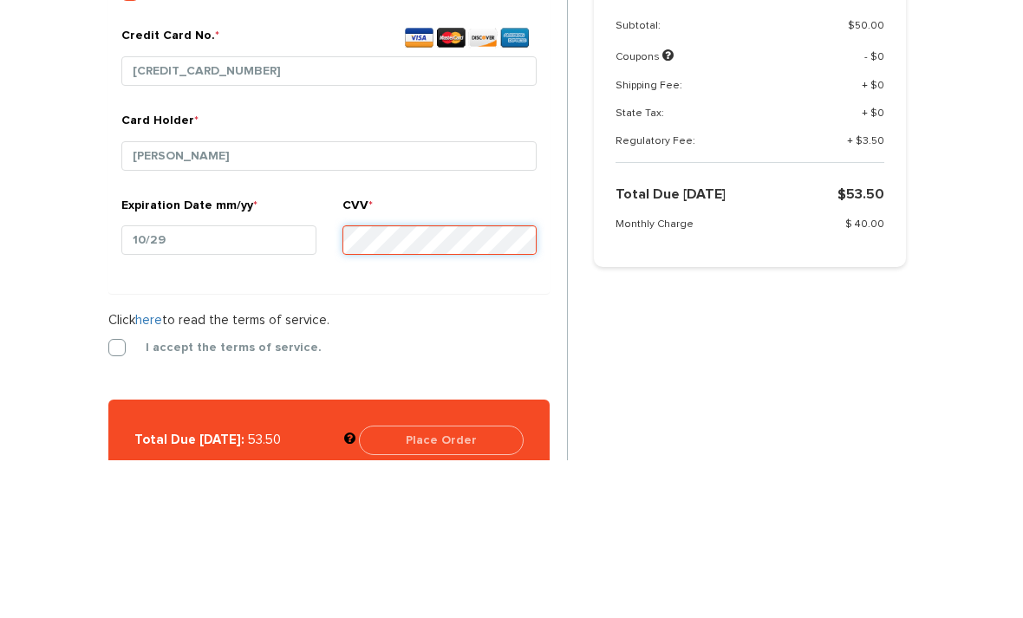
scroll to position [804, 0]
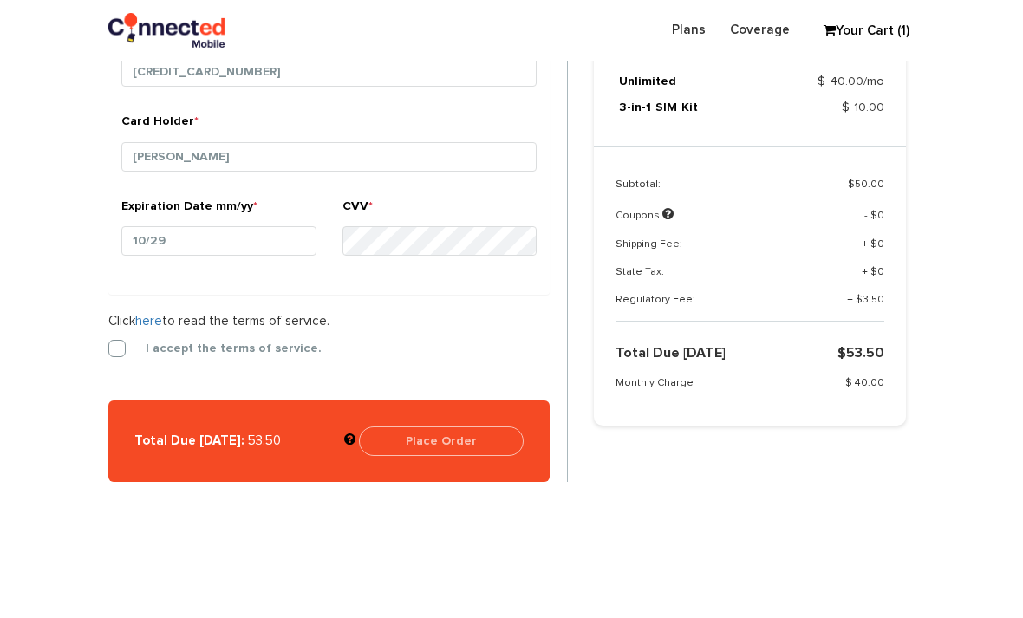
click at [120, 346] on label "I accept the terms of service." at bounding box center [221, 349] width 202 height 16
click at [108, 343] on input "I accept the terms of service." at bounding box center [108, 343] width 0 height 0
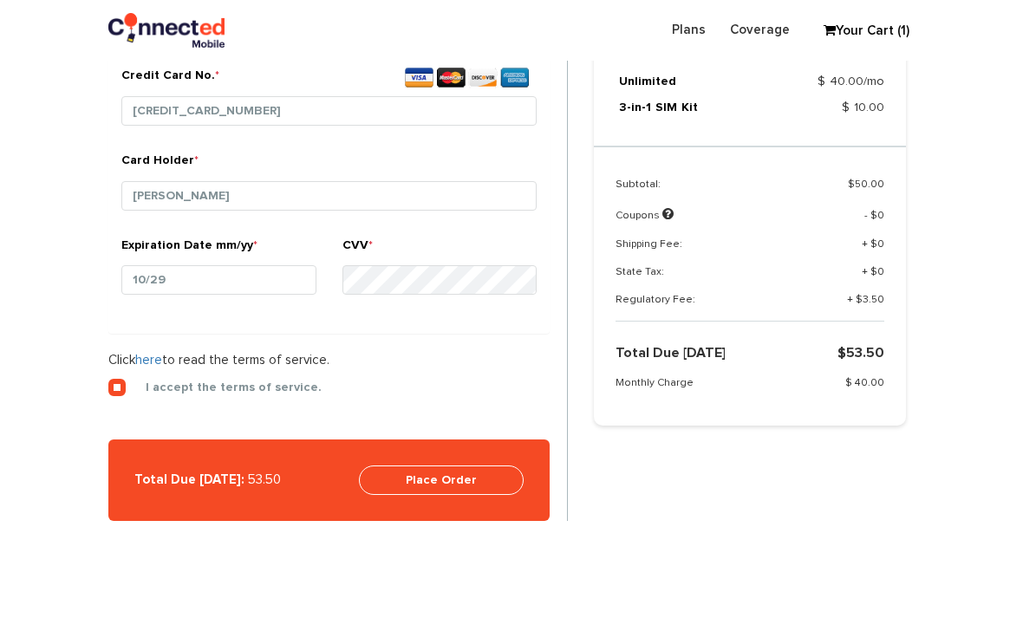
scroll to position [766, 0]
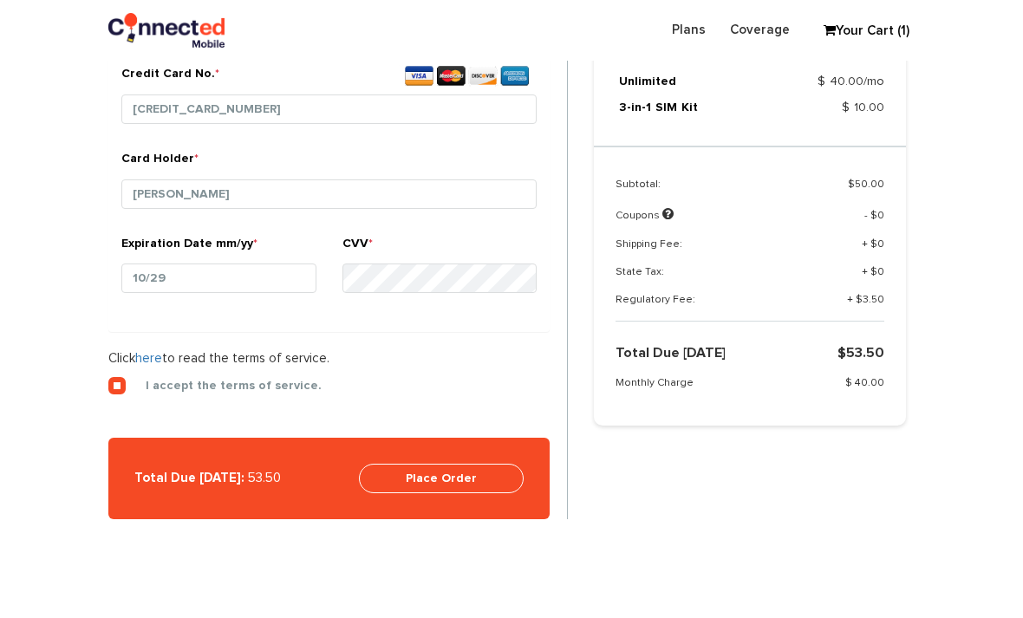
click at [394, 486] on button "Place Order" at bounding box center [441, 478] width 165 height 29
